Goal: Information Seeking & Learning: Learn about a topic

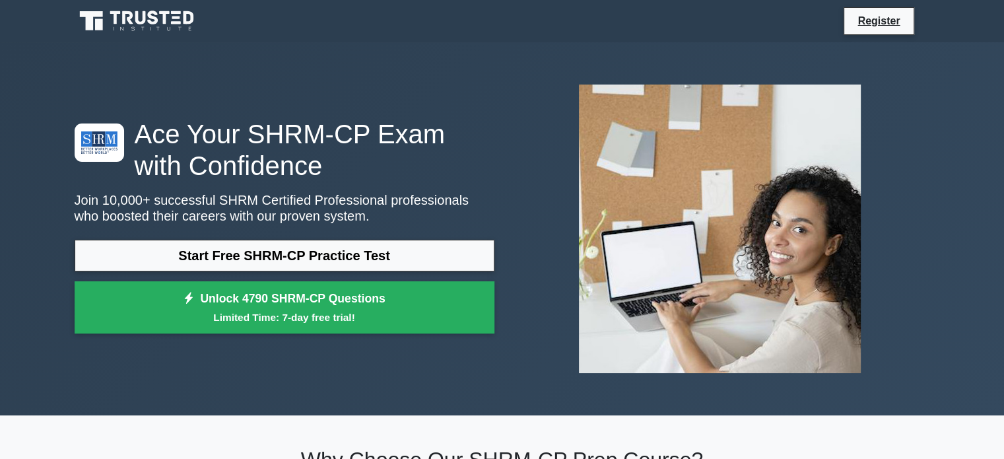
click at [169, 15] on icon at bounding box center [138, 21] width 127 height 25
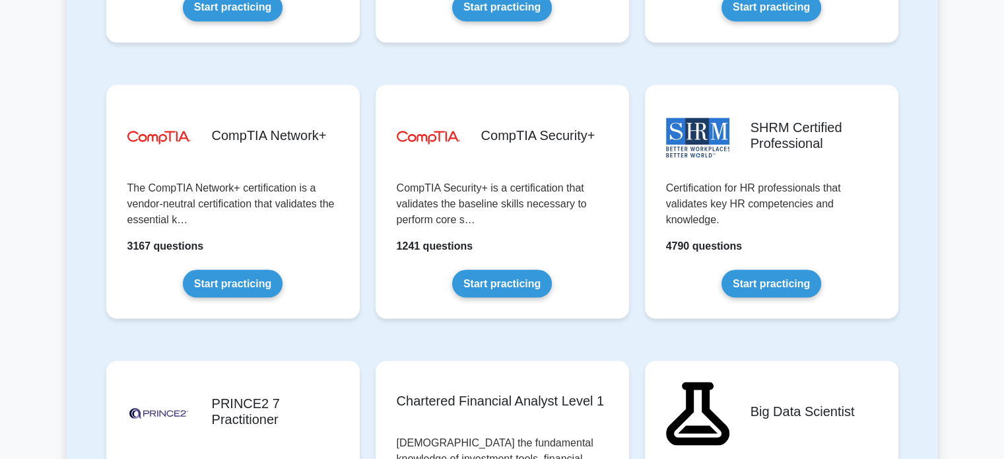
scroll to position [2443, 0]
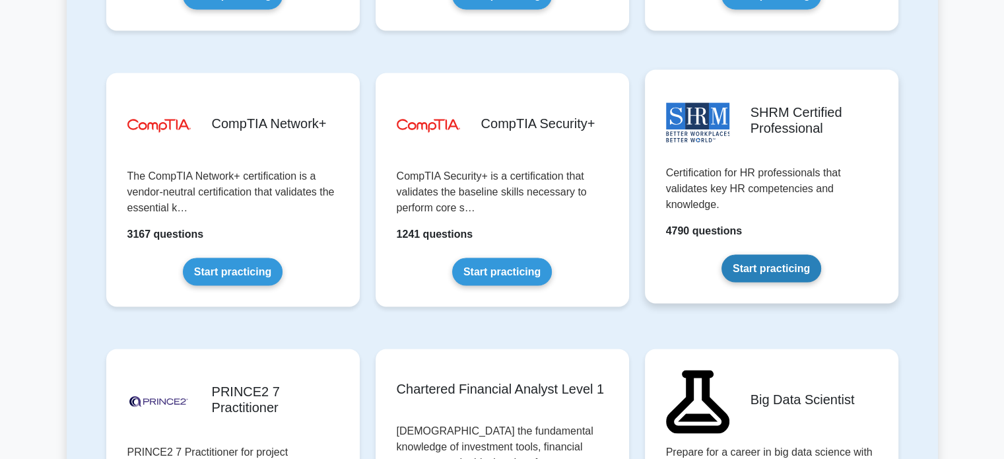
click at [791, 275] on link "Start practicing" at bounding box center [772, 268] width 100 height 28
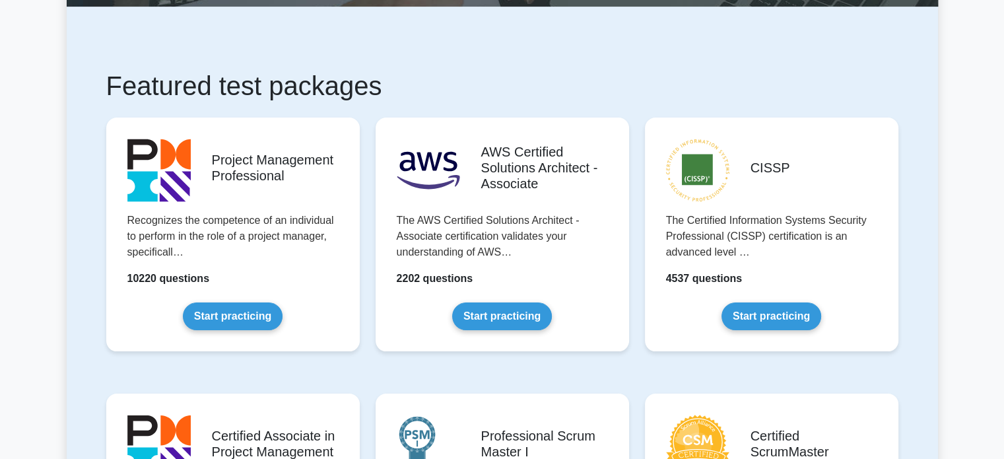
scroll to position [132, 0]
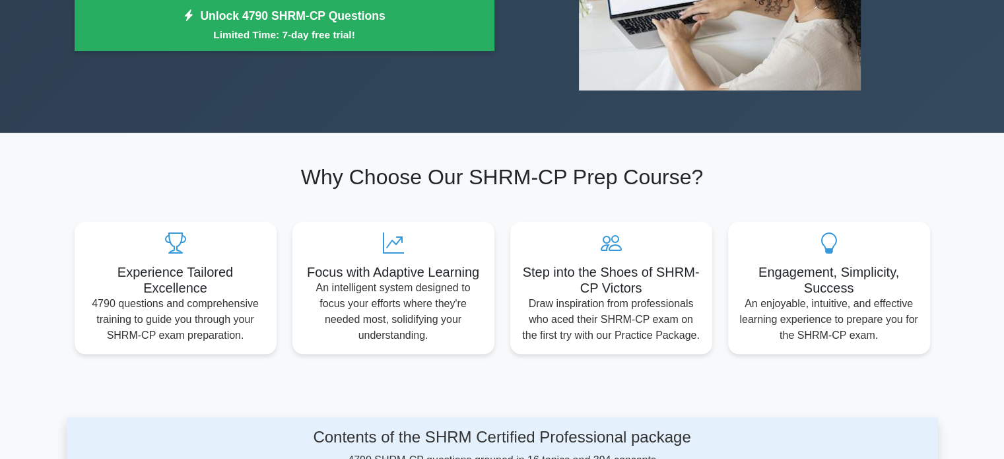
scroll to position [132, 0]
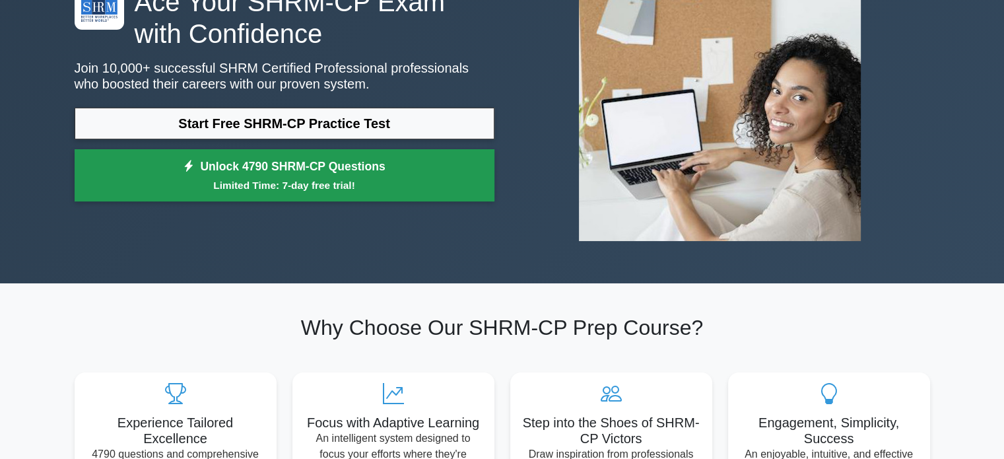
click at [363, 165] on link "Unlock 4790 SHRM-CP Questions Limited Time: 7-day free trial!" at bounding box center [285, 175] width 420 height 53
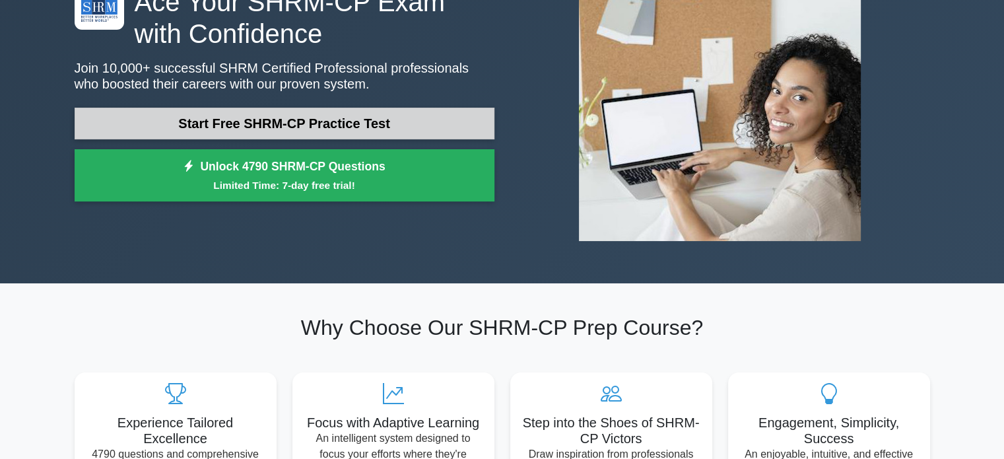
click at [296, 126] on link "Start Free SHRM-CP Practice Test" at bounding box center [285, 124] width 420 height 32
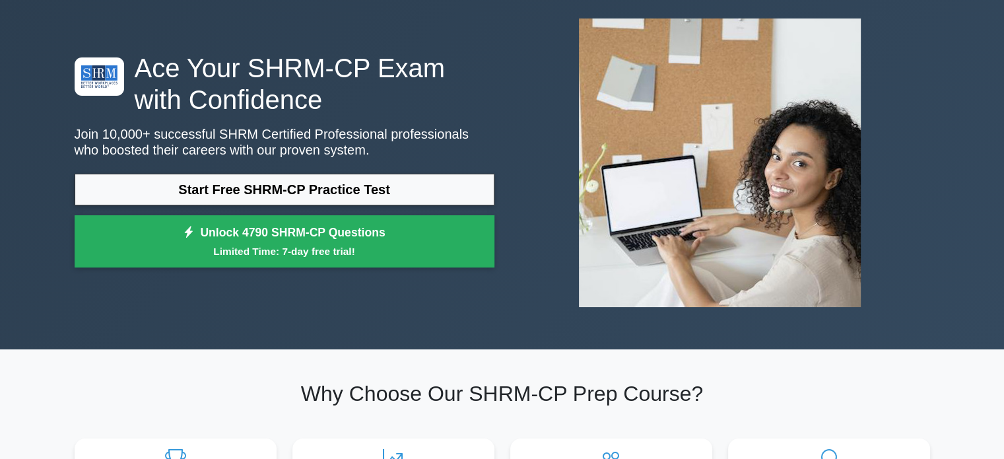
scroll to position [66, 0]
